Goal: Complete application form

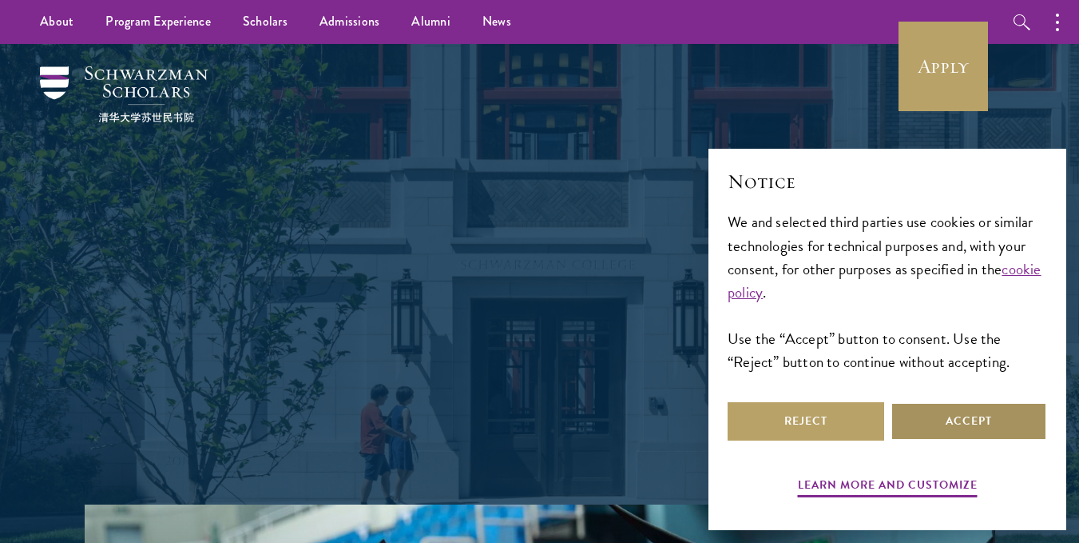
click at [981, 429] on button "Accept" at bounding box center [969, 421] width 157 height 38
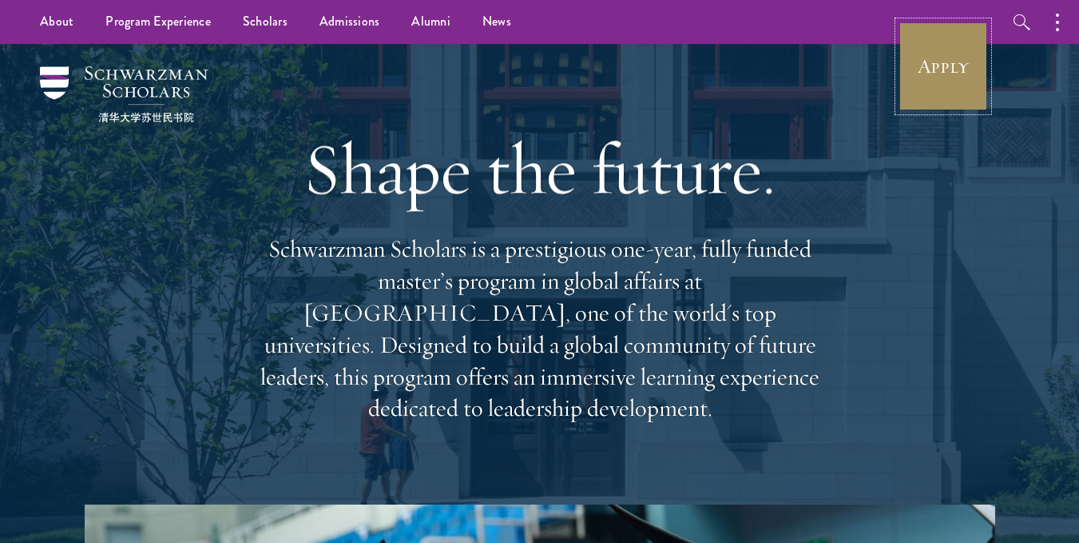
click at [937, 71] on link "Apply" at bounding box center [943, 66] width 89 height 89
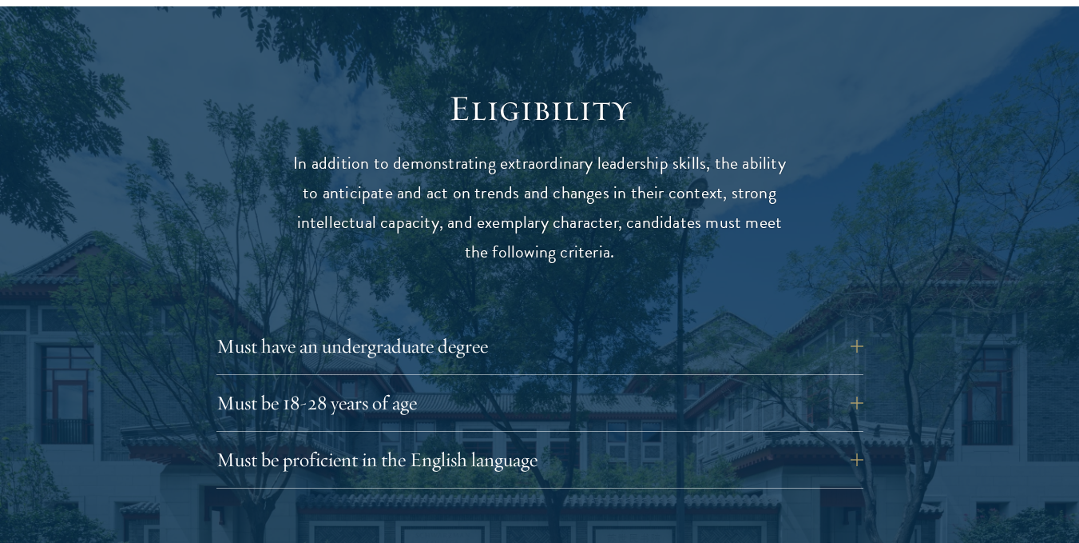
scroll to position [2024, 0]
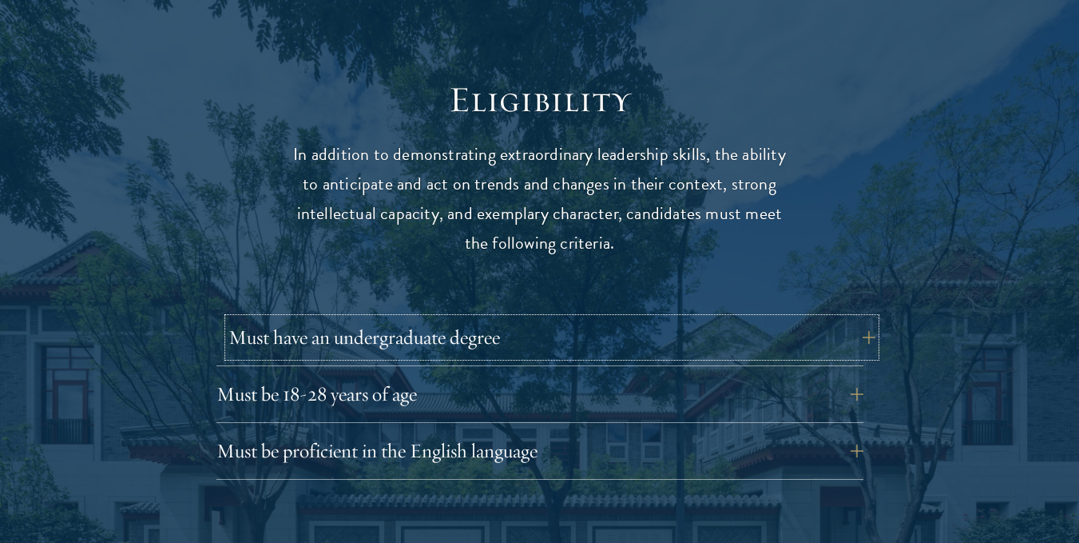
click at [823, 318] on button "Must have an undergraduate degree" at bounding box center [552, 337] width 647 height 38
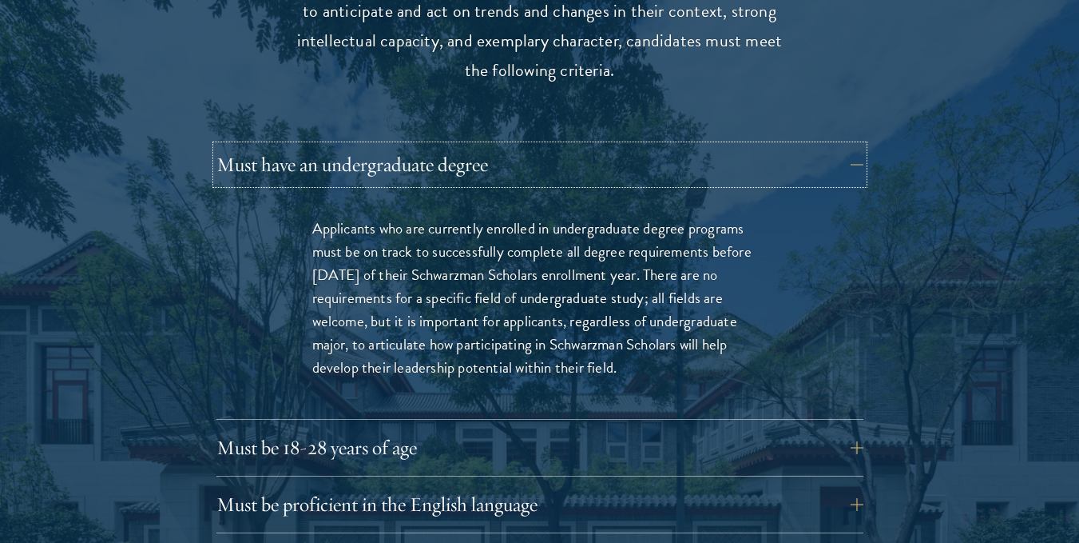
scroll to position [2227, 0]
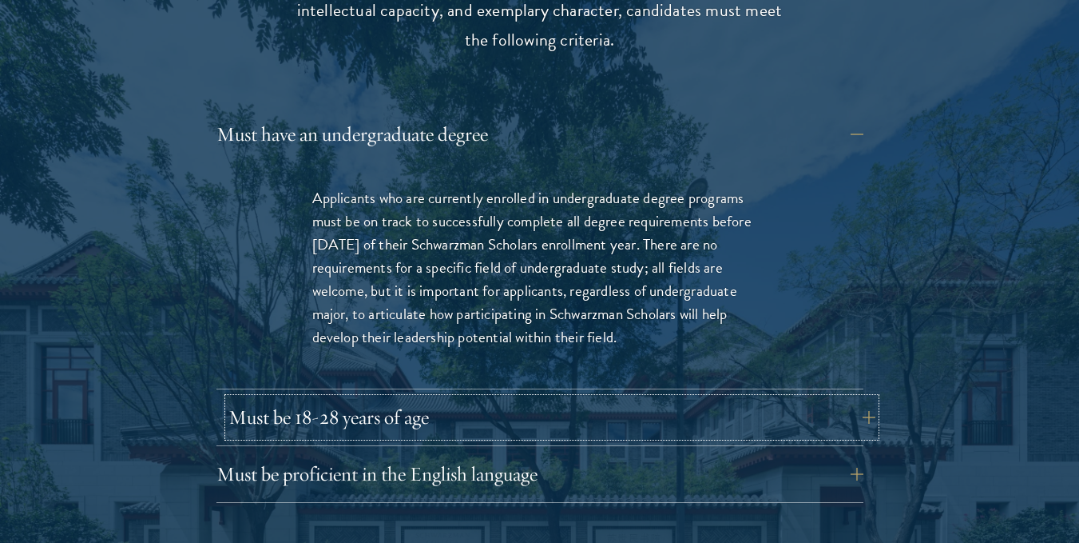
click at [518, 398] on button "Must be 18-28 years of age" at bounding box center [552, 417] width 647 height 38
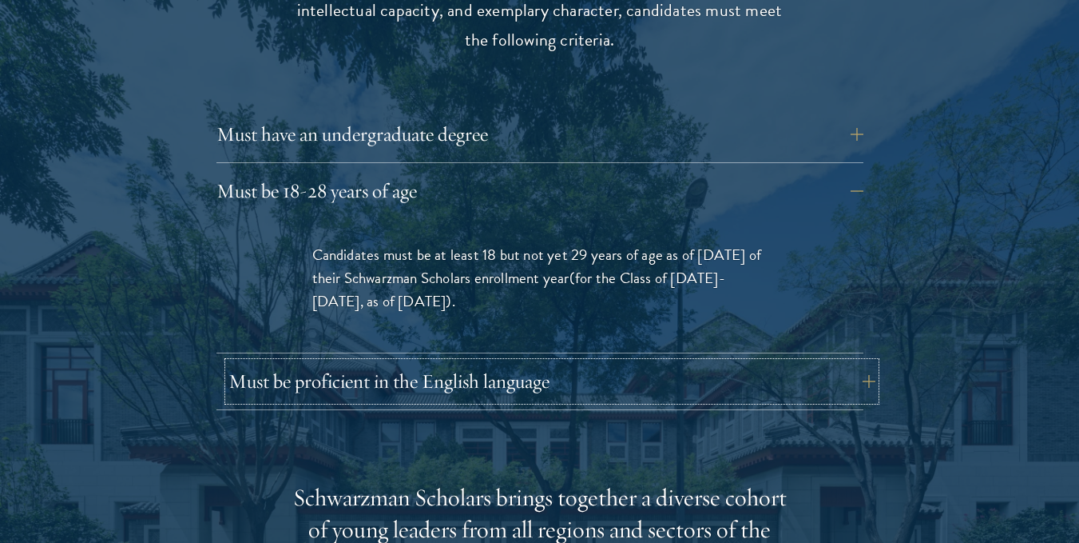
click at [529, 362] on button "Must be proficient in the English language" at bounding box center [552, 381] width 647 height 38
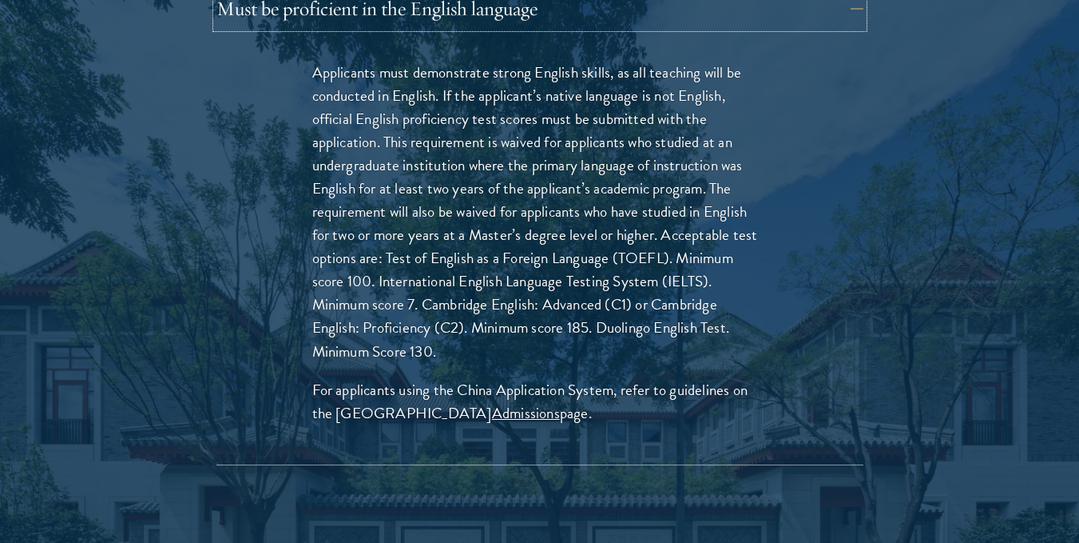
scroll to position [2467, 0]
click at [496, 400] on link "Admissions" at bounding box center [526, 411] width 68 height 23
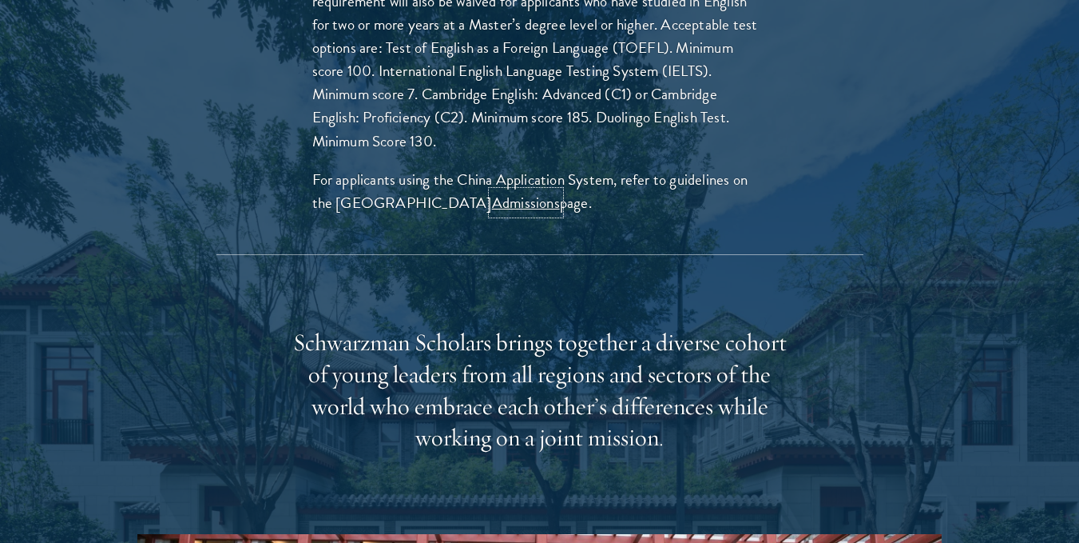
scroll to position [2690, 0]
